Goal: Task Accomplishment & Management: Manage account settings

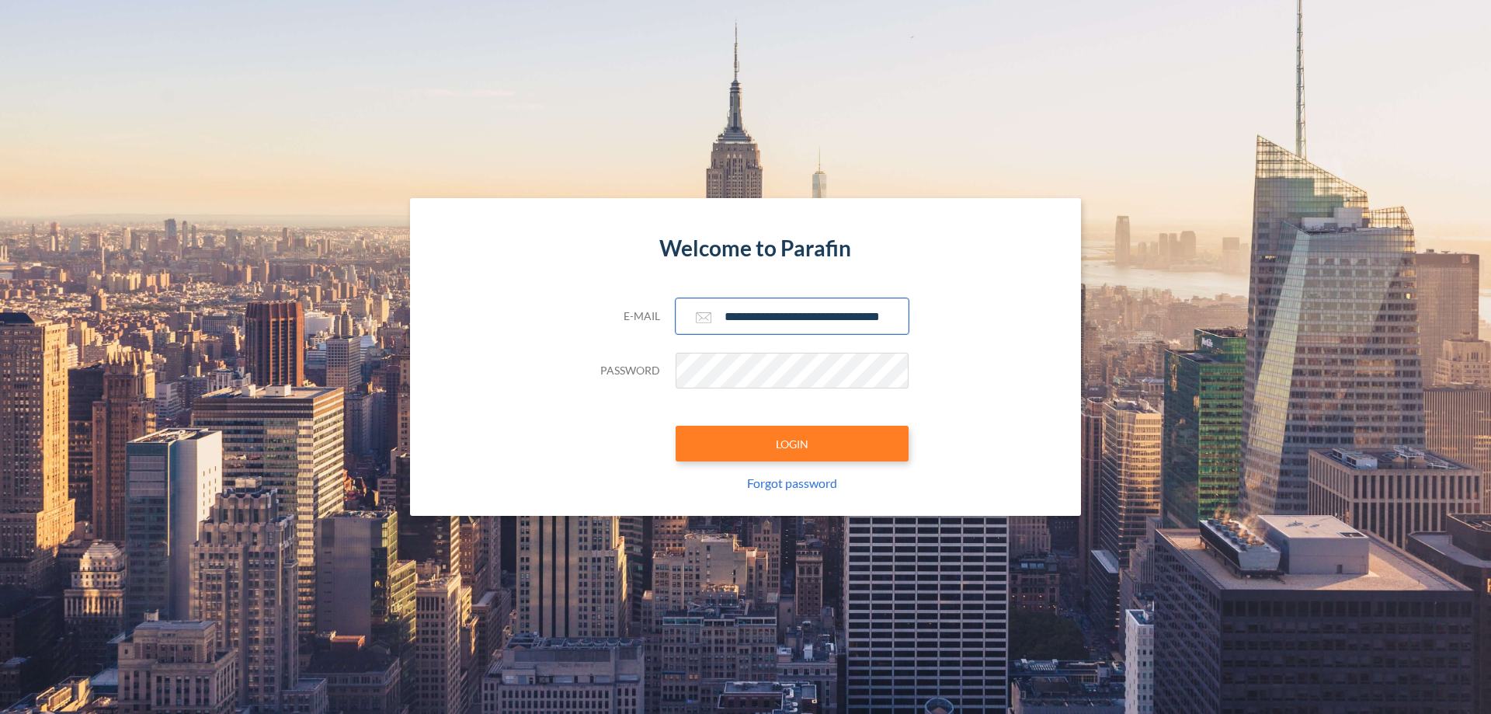
type input "**********"
click at [792, 443] on button "LOGIN" at bounding box center [792, 444] width 233 height 36
